Goal: Task Accomplishment & Management: Manage account settings

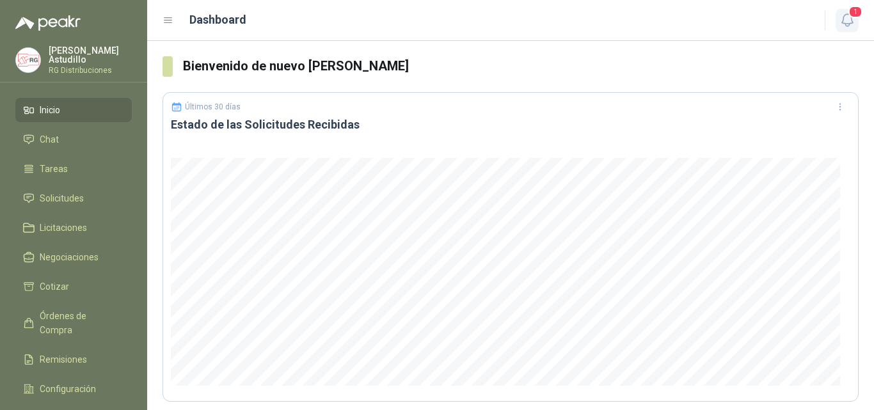
click at [854, 24] on icon "button" at bounding box center [848, 20] width 16 height 16
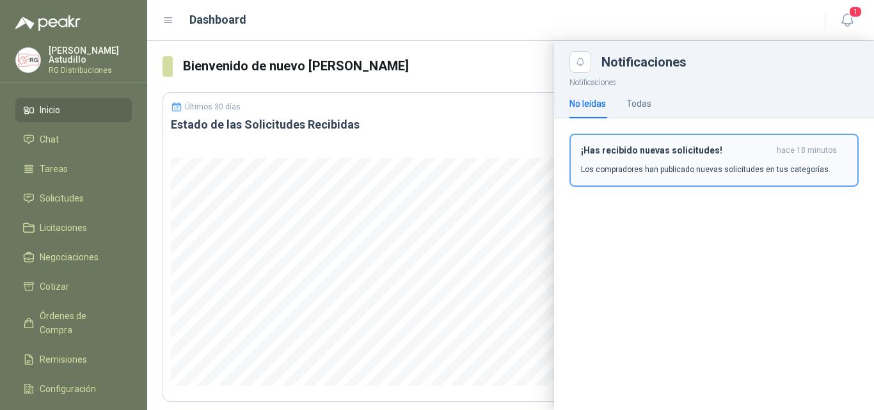
click at [694, 177] on button "¡Has recibido nuevas solicitudes! hace 18 minutos Los compradores han publicado…" at bounding box center [714, 160] width 289 height 53
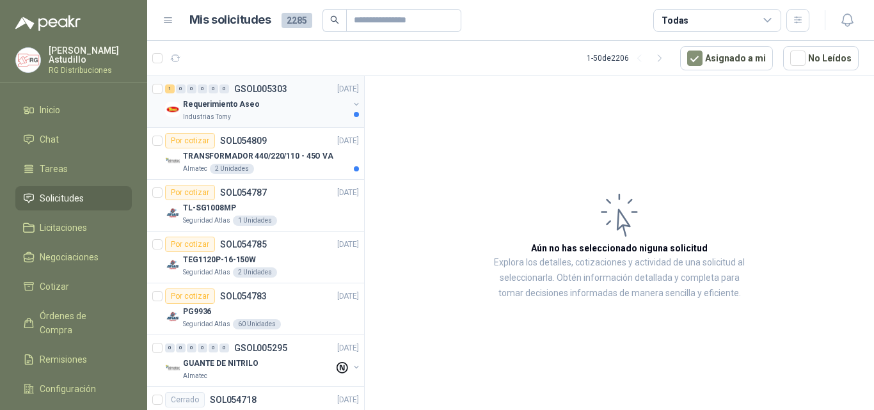
click at [288, 110] on div "Requerimiento Aseo" at bounding box center [266, 104] width 166 height 15
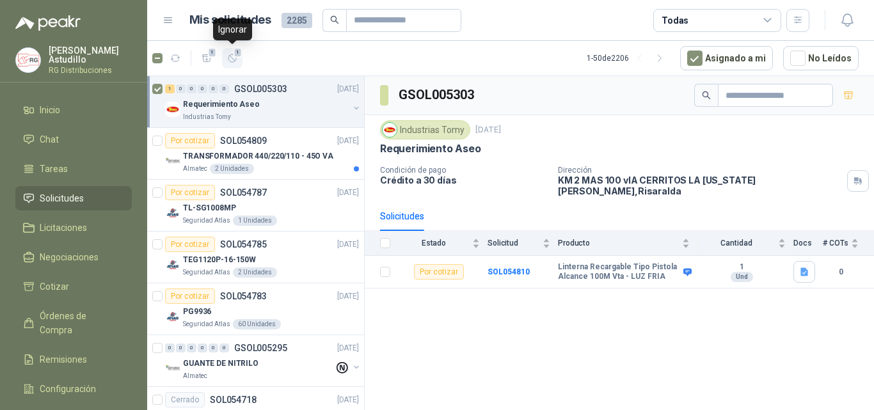
click at [232, 60] on icon "button" at bounding box center [232, 58] width 11 height 11
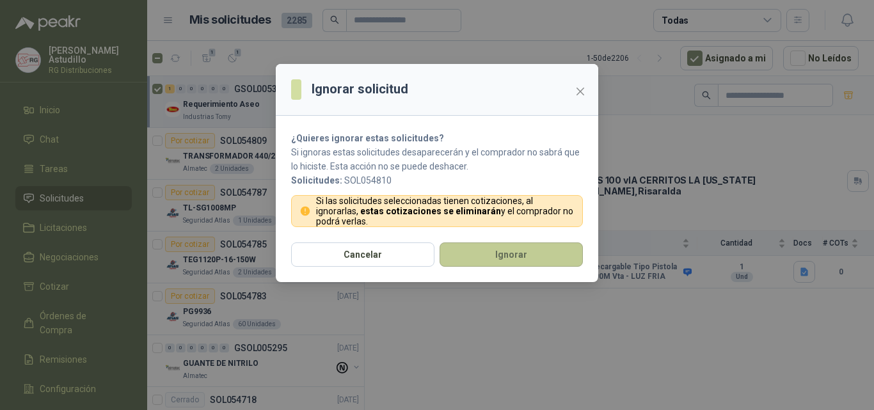
click at [499, 256] on button "Ignorar" at bounding box center [511, 255] width 143 height 24
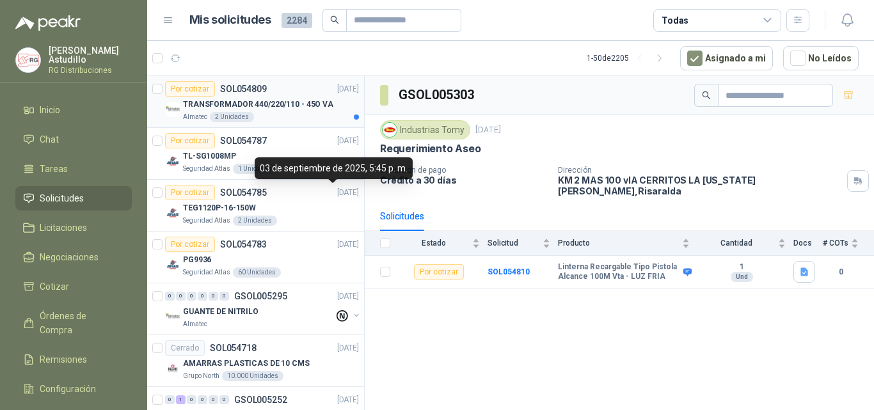
click at [298, 105] on p "TRANSFORMADOR 440/220/110 - 45O VA" at bounding box center [258, 105] width 150 height 12
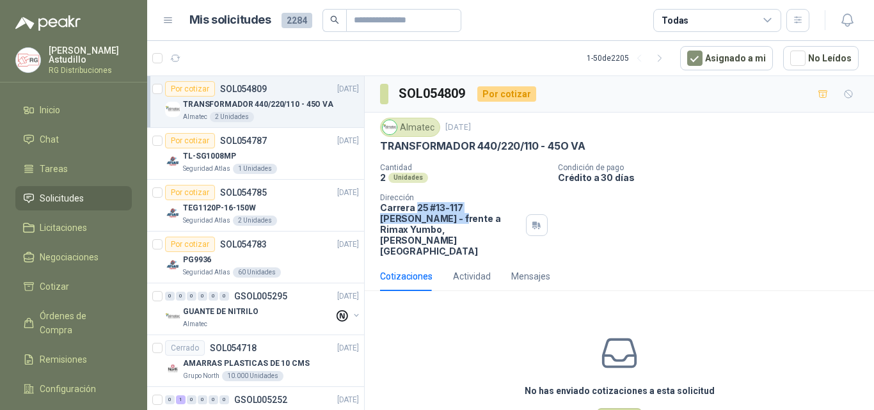
drag, startPoint x: 417, startPoint y: 209, endPoint x: 436, endPoint y: 218, distance: 21.2
click at [435, 218] on p "Carrera 25 #13-117 [PERSON_NAME] - frente a Rimax Yumbo , [PERSON_NAME][GEOGRAP…" at bounding box center [450, 229] width 141 height 54
click at [654, 198] on div "Cantidad 2 Unidades Condición de pago Crédito a 30 días Dirección Carrera 25 #1…" at bounding box center [619, 209] width 479 height 93
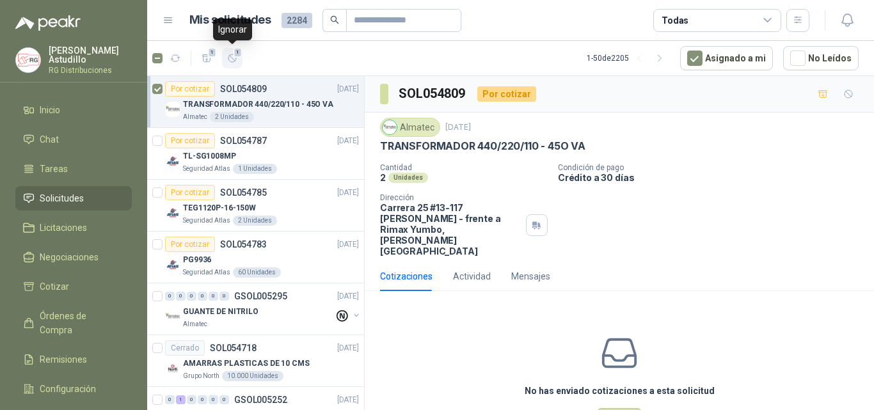
click at [236, 58] on icon "button" at bounding box center [232, 58] width 11 height 11
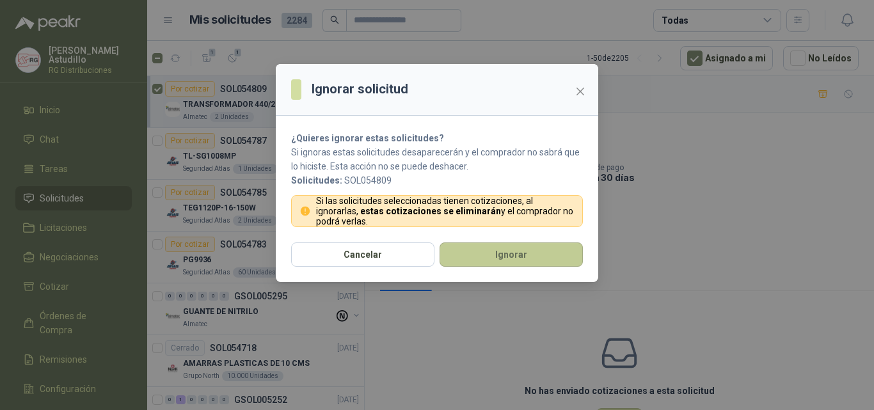
click at [482, 266] on button "Ignorar" at bounding box center [511, 255] width 143 height 24
